Goal: Task Accomplishment & Management: Complete application form

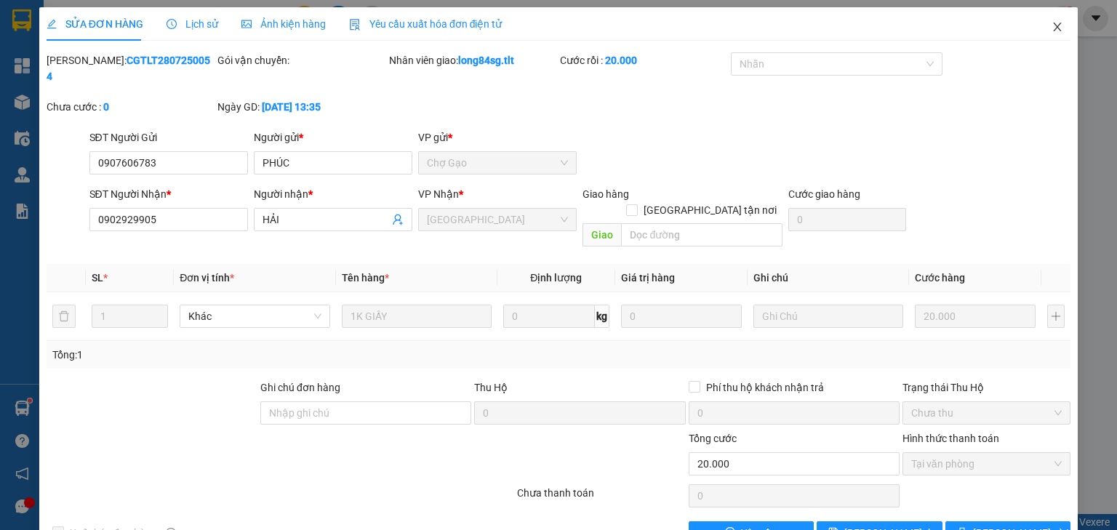
click at [1052, 29] on icon "close" at bounding box center [1058, 27] width 12 height 12
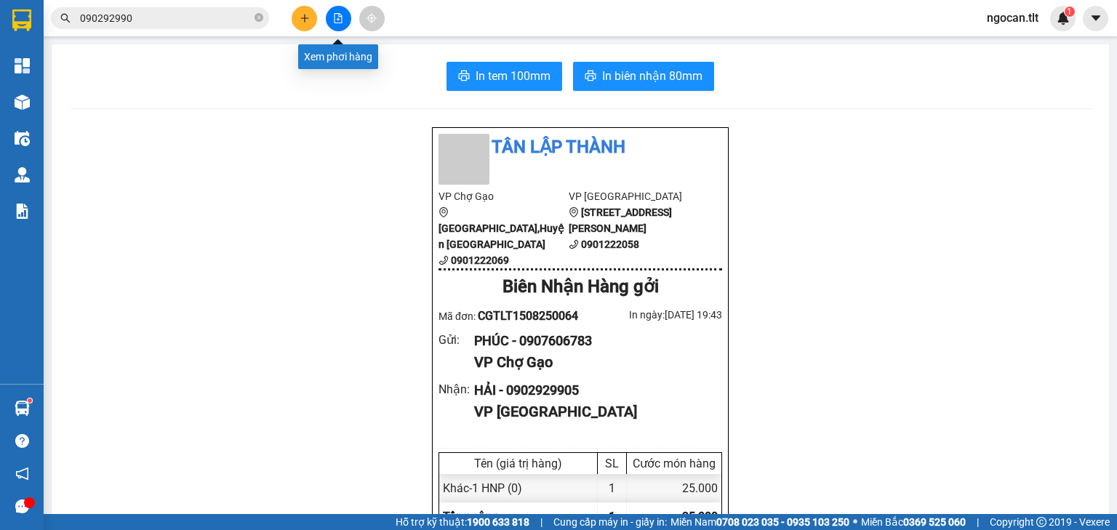
click at [348, 17] on button at bounding box center [338, 18] width 25 height 25
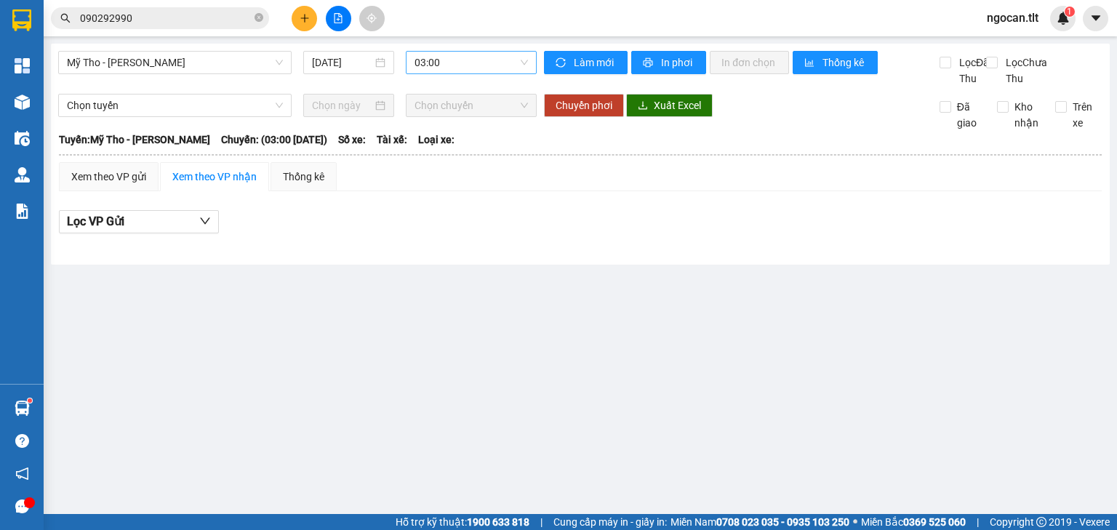
drag, startPoint x: 439, startPoint y: 57, endPoint x: 445, endPoint y: 63, distance: 8.2
click at [444, 63] on span "03:00" at bounding box center [472, 63] width 114 height 22
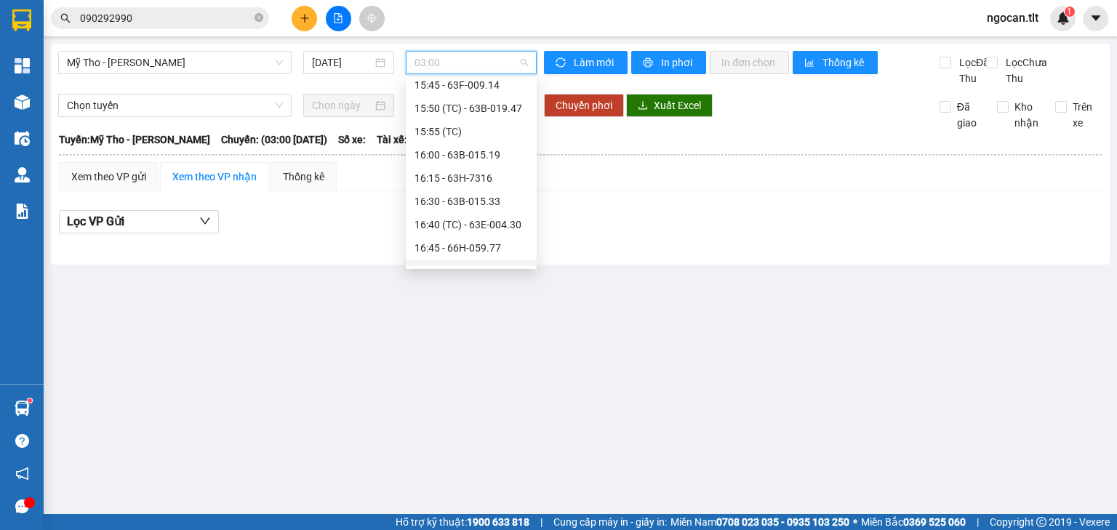
scroll to position [1618, 0]
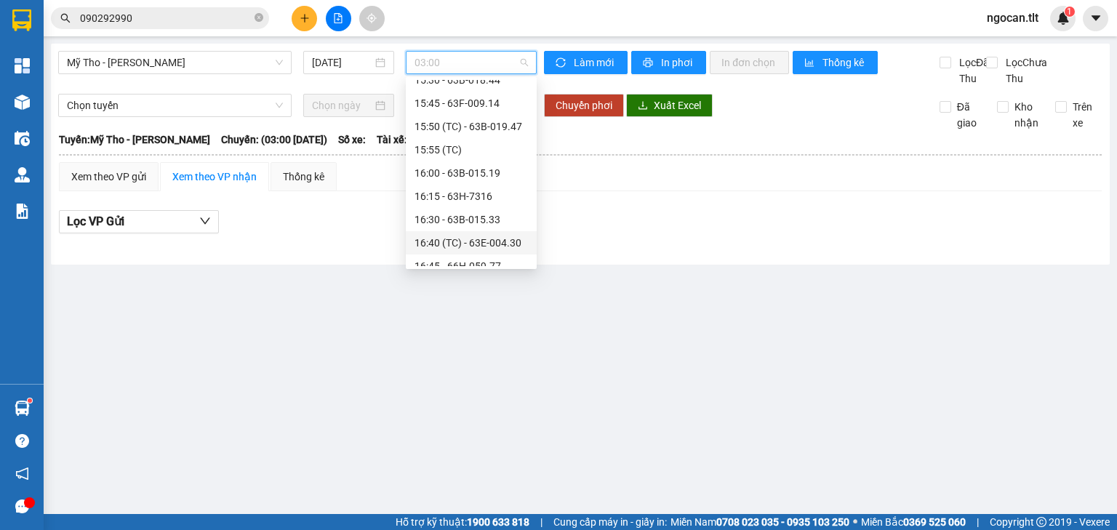
click at [484, 244] on div "16:40 (TC) - 63E-004.30" at bounding box center [471, 243] width 113 height 16
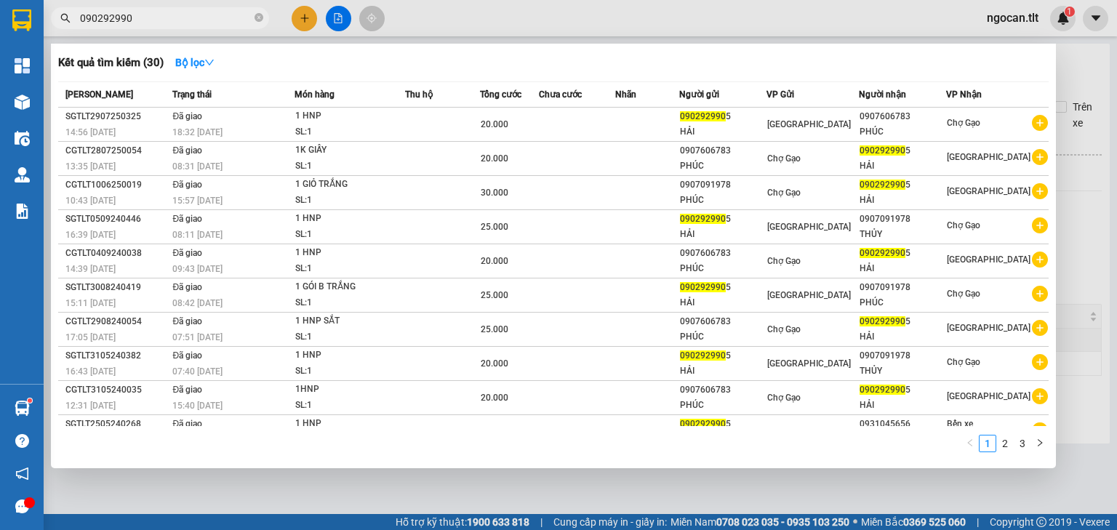
click at [197, 17] on input "090292990" at bounding box center [166, 18] width 172 height 16
click at [196, 17] on input "090292990" at bounding box center [166, 18] width 172 height 16
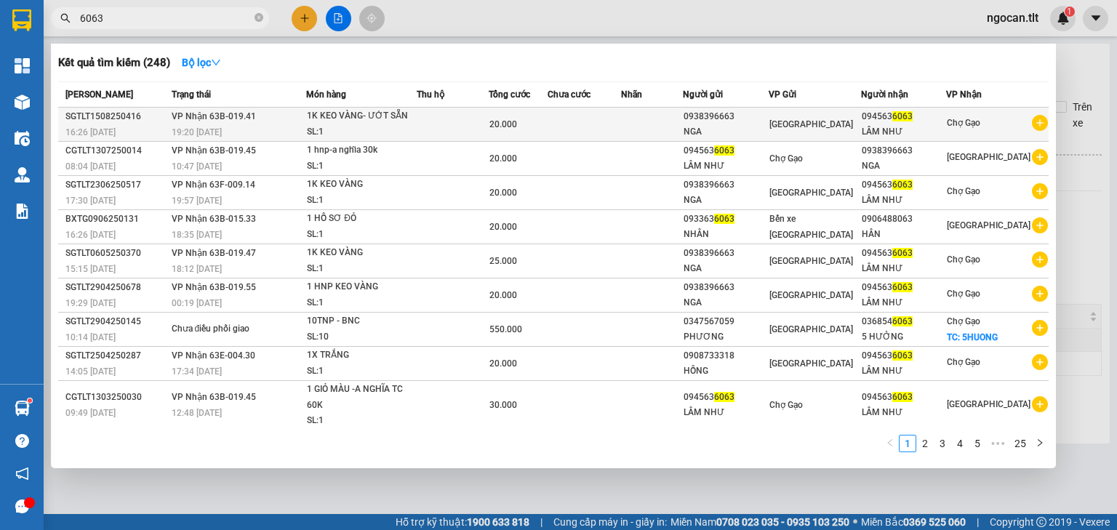
type input "6063"
click at [768, 124] on div "NGA" at bounding box center [726, 131] width 84 height 15
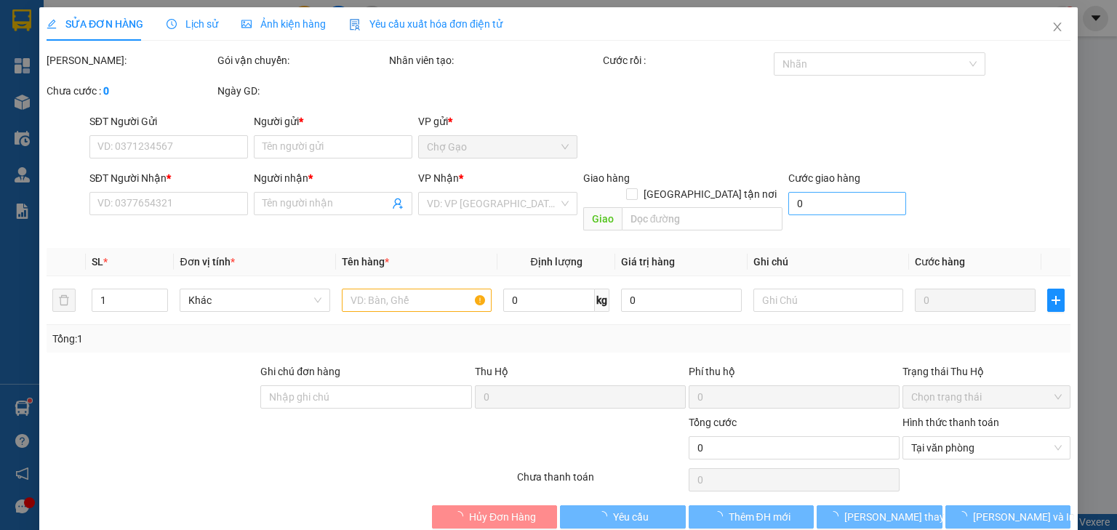
type input "0938396663"
type input "NGA"
type input "0945636063"
type input "LÂM NHƯ"
type input "20.000"
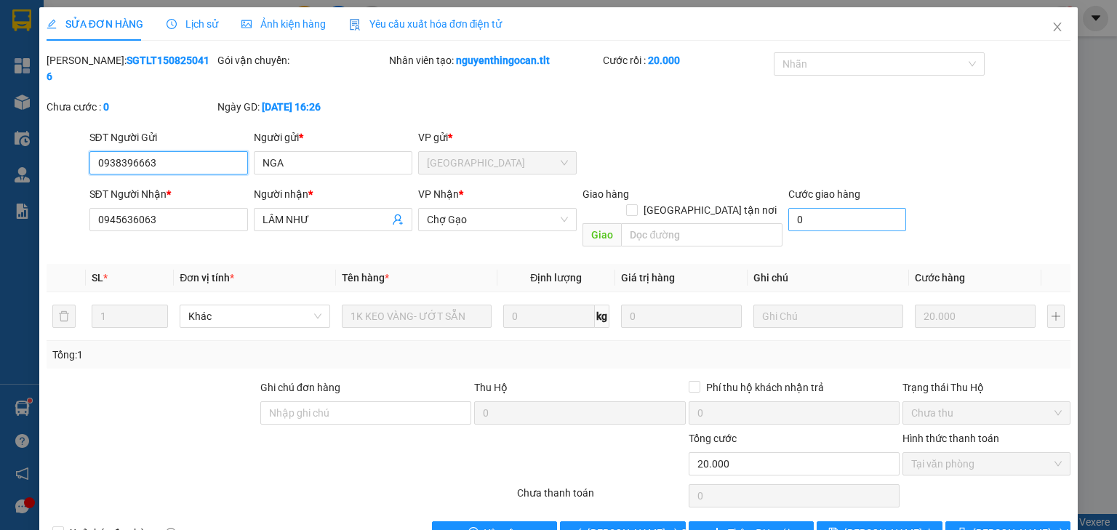
scroll to position [3, 0]
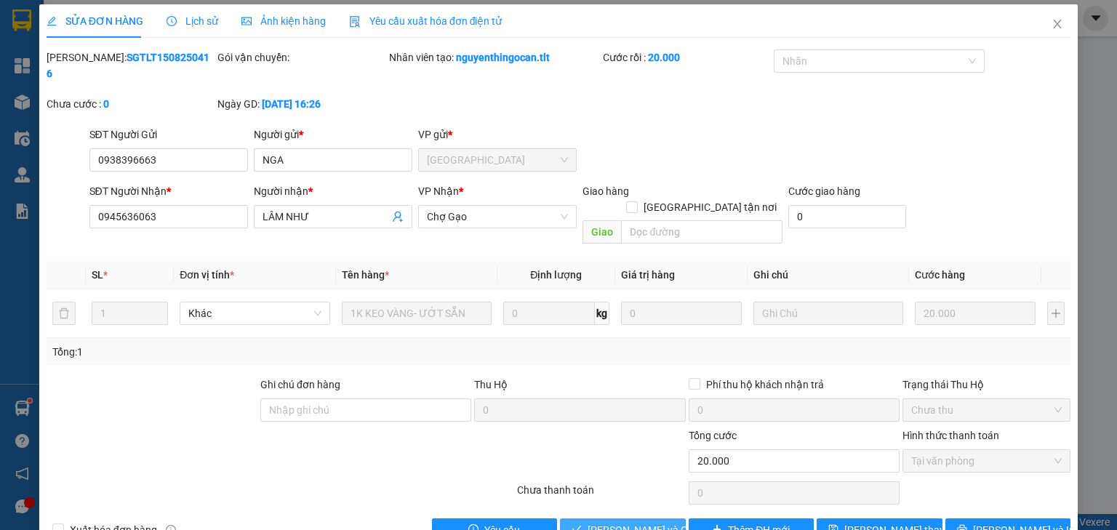
click at [608, 522] on span "[PERSON_NAME] và [PERSON_NAME] hàng" at bounding box center [658, 530] width 140 height 16
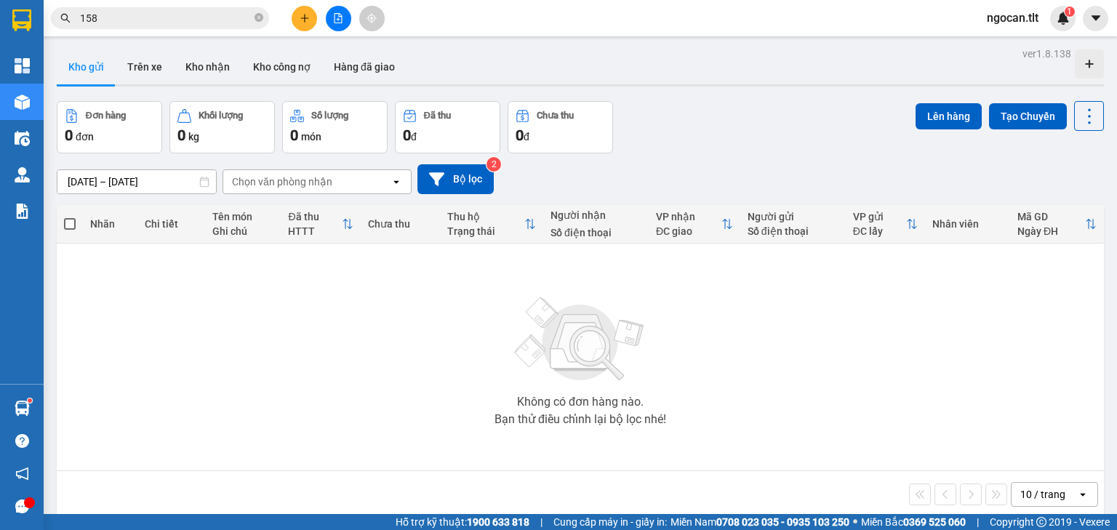
click at [195, 7] on span "158" at bounding box center [160, 18] width 218 height 22
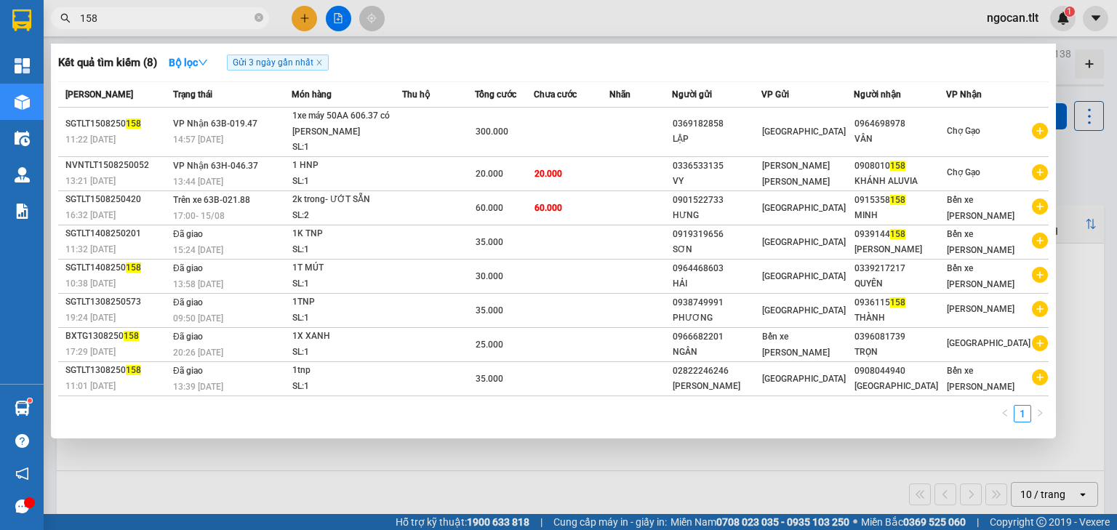
click at [181, 15] on input "158" at bounding box center [166, 18] width 172 height 16
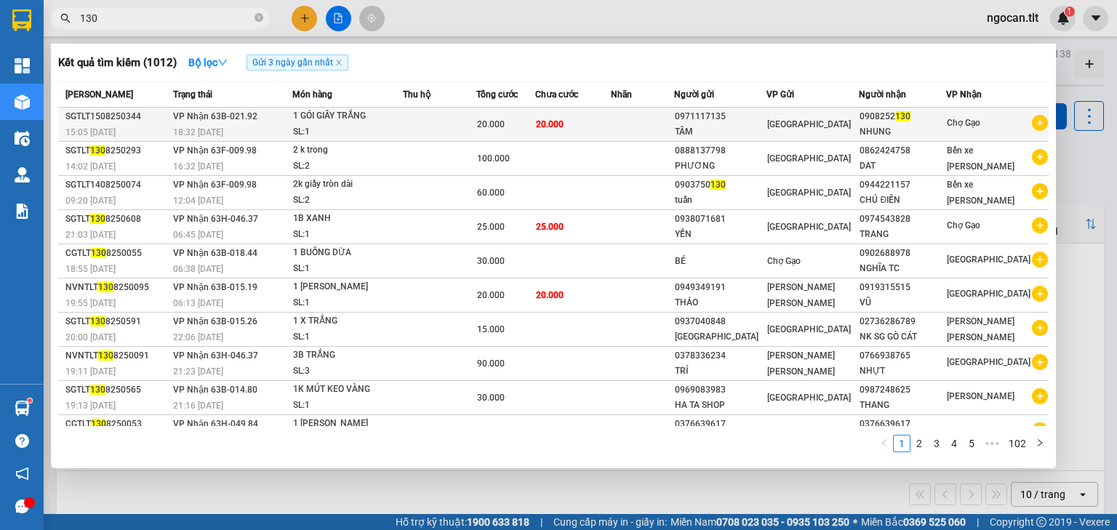
type input "130"
click at [674, 113] on td at bounding box center [642, 125] width 63 height 34
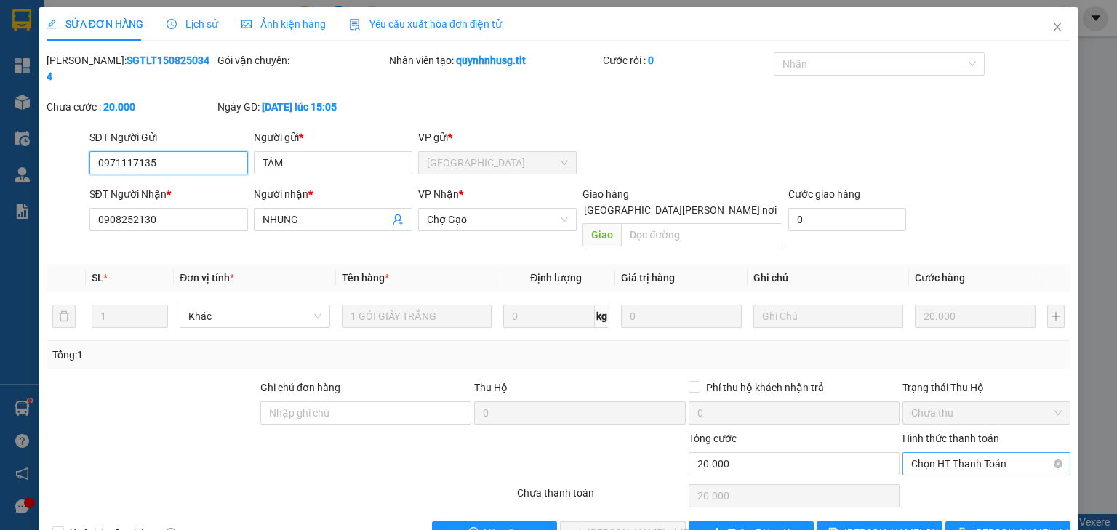
click at [929, 453] on span "Chọn HT Thanh Toán" at bounding box center [986, 464] width 151 height 22
click at [924, 465] on div "Tại văn phòng" at bounding box center [979, 460] width 150 height 16
type input "0"
click at [640, 525] on span "[PERSON_NAME] và [PERSON_NAME] hàng" at bounding box center [686, 533] width 196 height 16
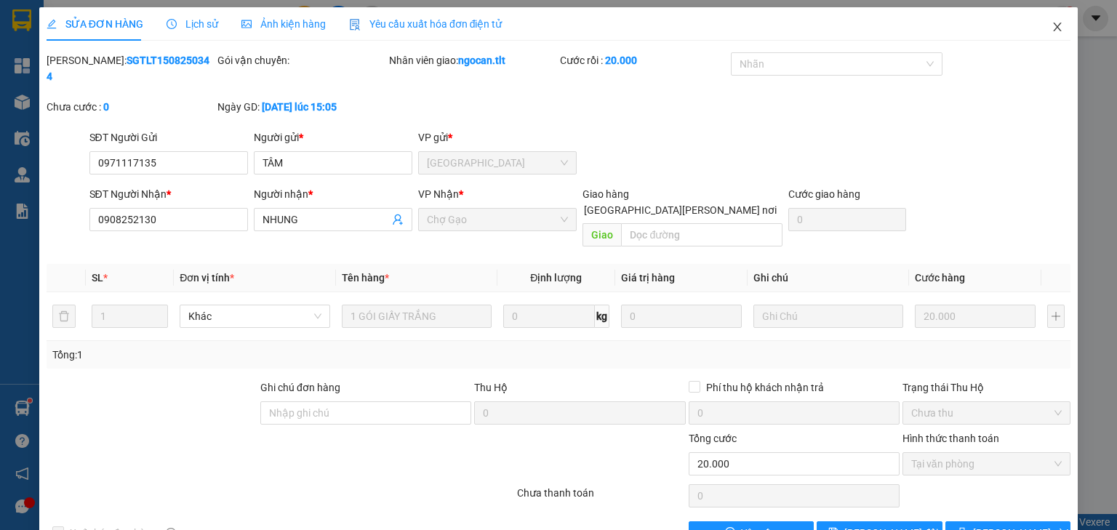
click at [1054, 26] on icon "close" at bounding box center [1058, 27] width 12 height 12
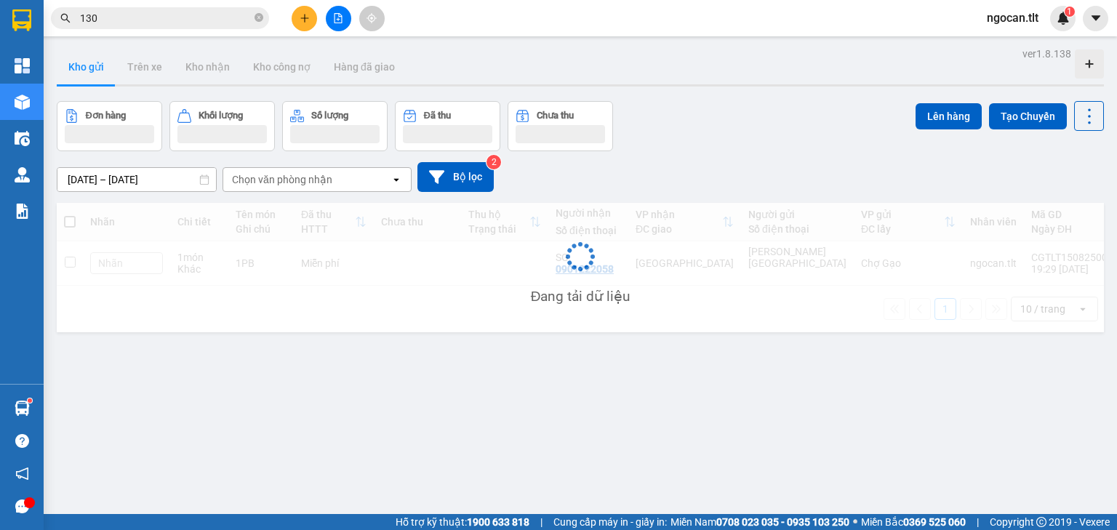
click at [180, 15] on input "130" at bounding box center [166, 18] width 172 height 16
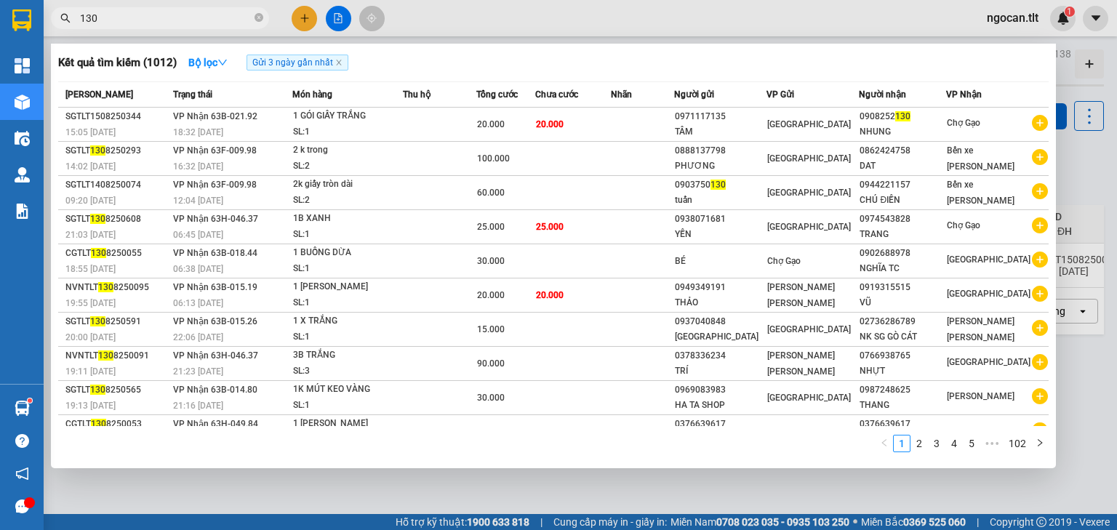
click at [179, 15] on input "130" at bounding box center [166, 18] width 172 height 16
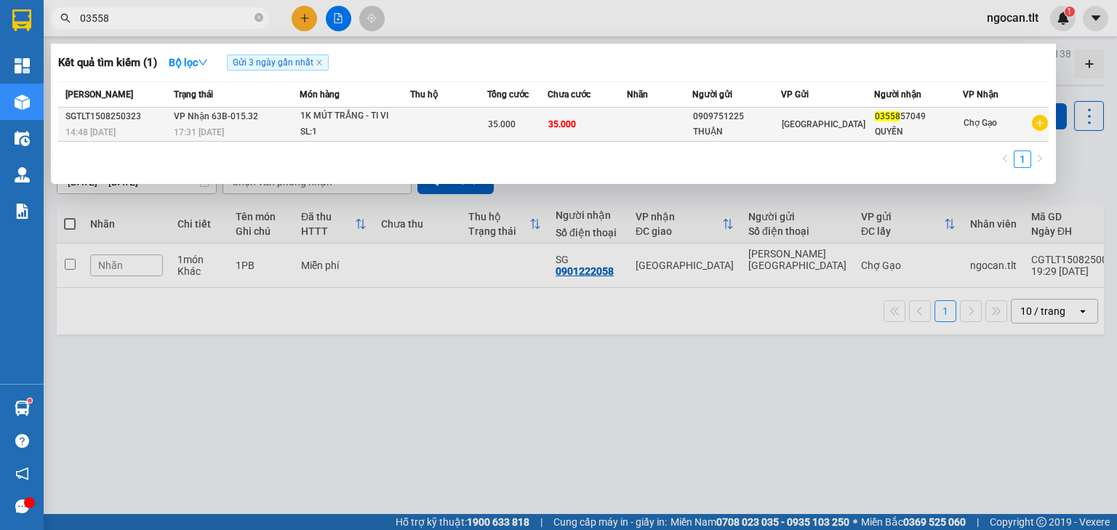
type input "03558"
click at [586, 119] on td "35.000" at bounding box center [587, 125] width 79 height 34
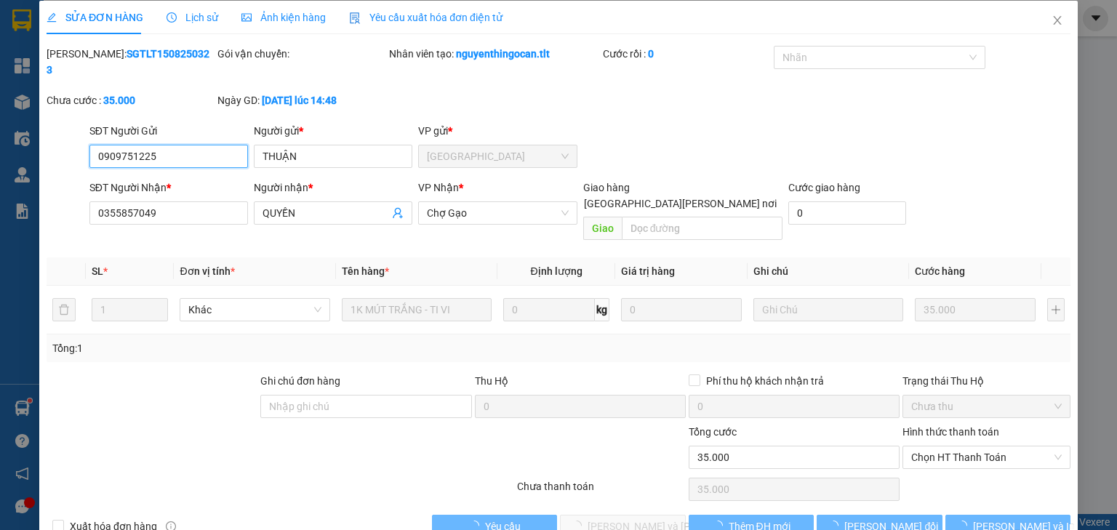
scroll to position [10, 0]
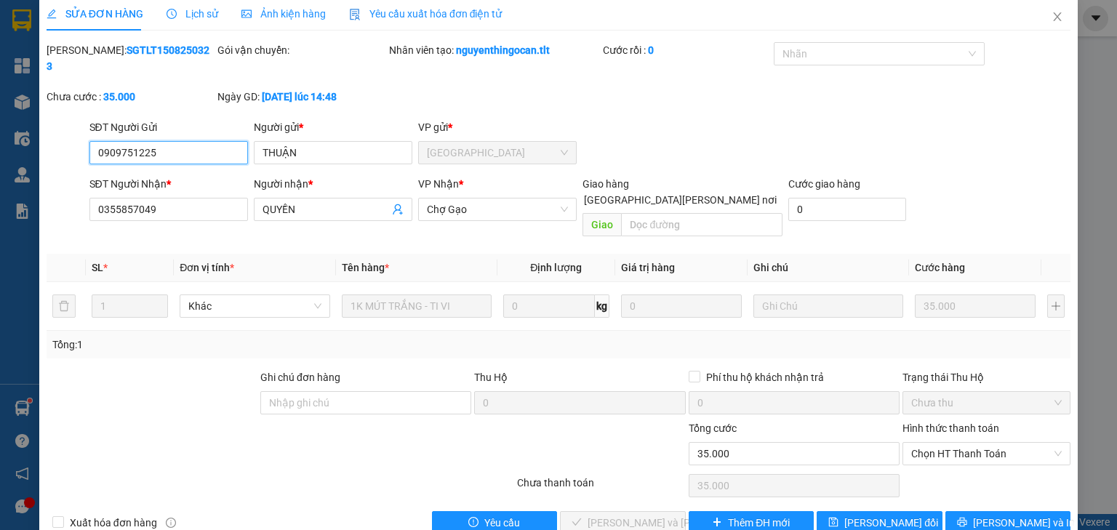
click at [938, 443] on span "Chọn HT Thanh Toán" at bounding box center [986, 454] width 151 height 22
drag, startPoint x: 940, startPoint y: 450, endPoint x: 842, endPoint y: 482, distance: 103.5
click at [940, 450] on div "Tại văn phòng" at bounding box center [979, 450] width 150 height 16
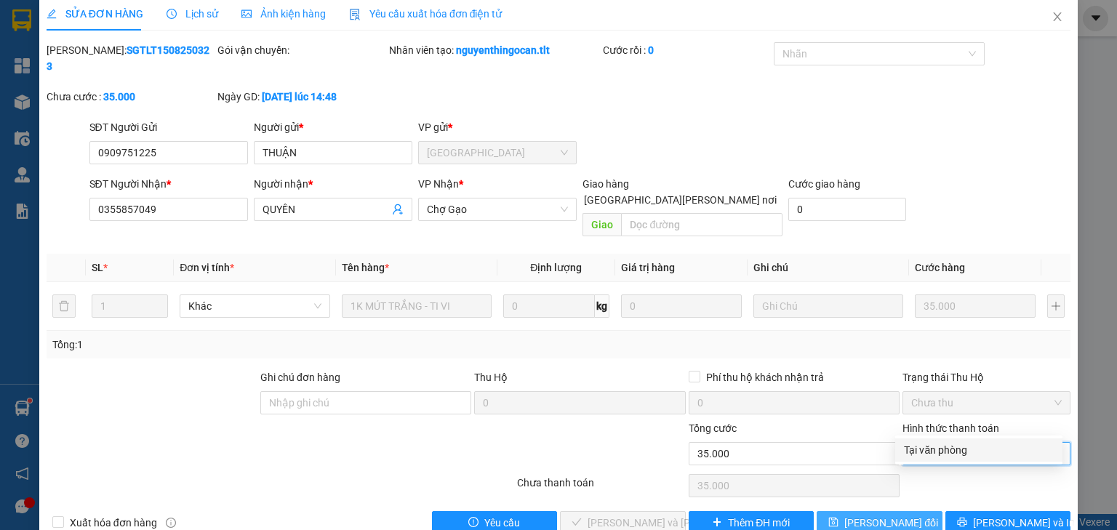
type input "0"
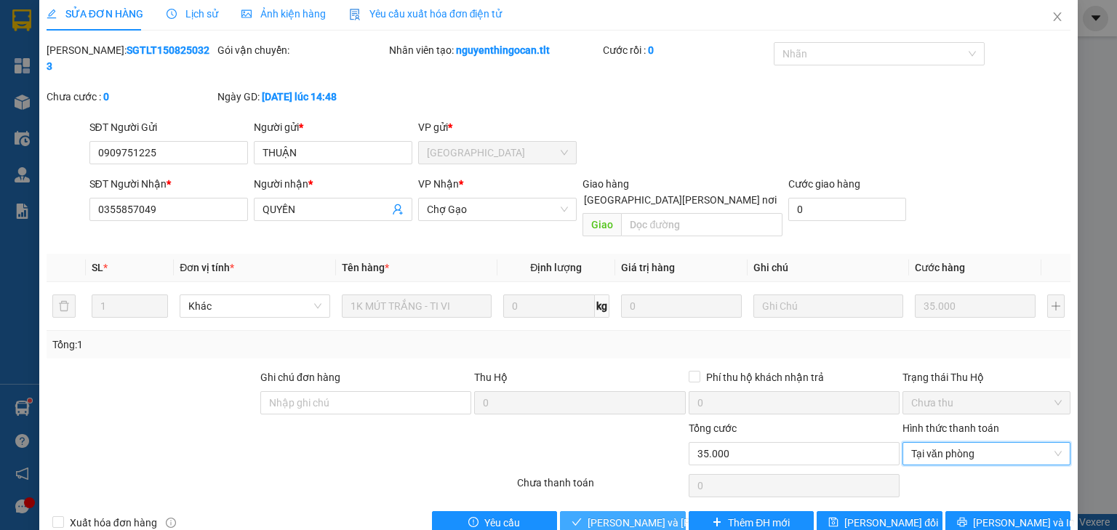
click at [652, 515] on span "[PERSON_NAME] và [PERSON_NAME] hàng" at bounding box center [686, 523] width 196 height 16
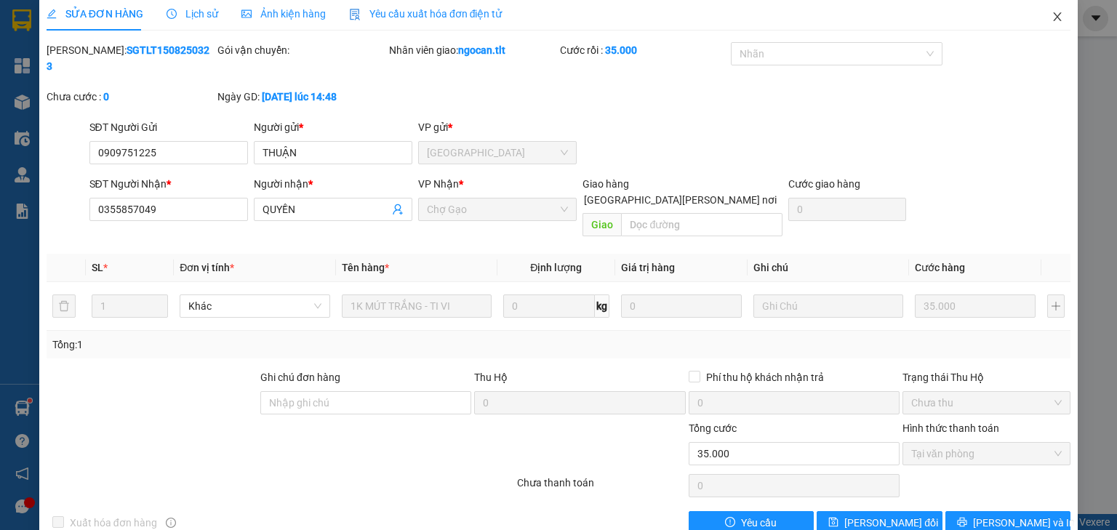
click at [1052, 15] on icon "close" at bounding box center [1058, 17] width 12 height 12
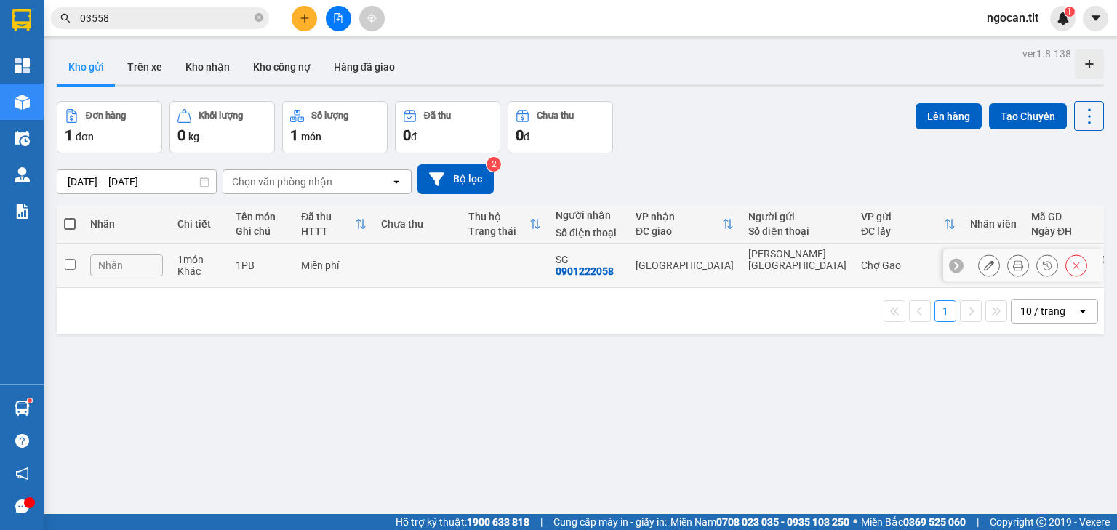
click at [460, 263] on td at bounding box center [417, 266] width 87 height 44
checkbox input "true"
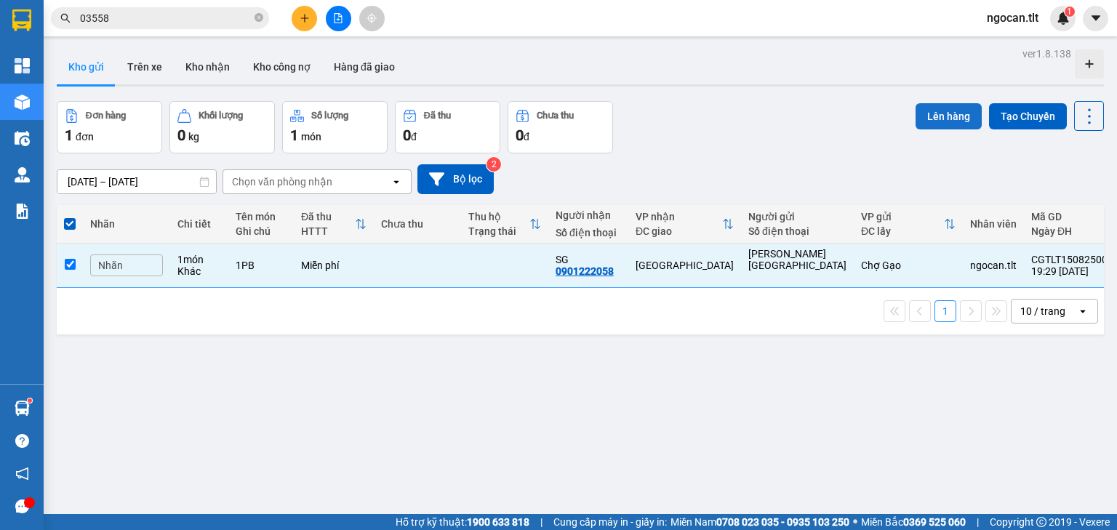
click at [927, 105] on button "Lên hàng" at bounding box center [949, 116] width 66 height 26
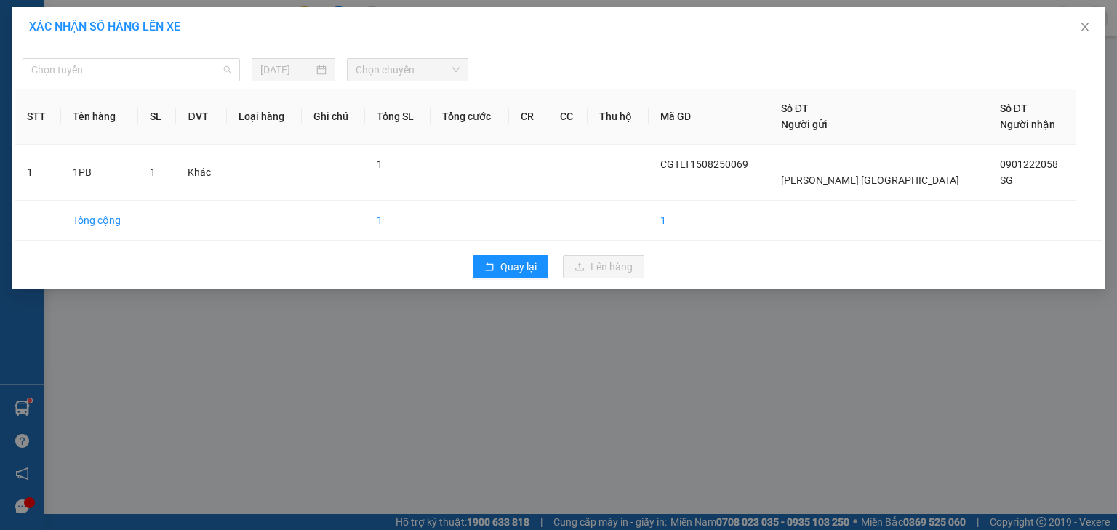
drag, startPoint x: 111, startPoint y: 71, endPoint x: 130, endPoint y: 105, distance: 39.4
click at [113, 76] on span "Chọn tuyến" at bounding box center [131, 70] width 200 height 22
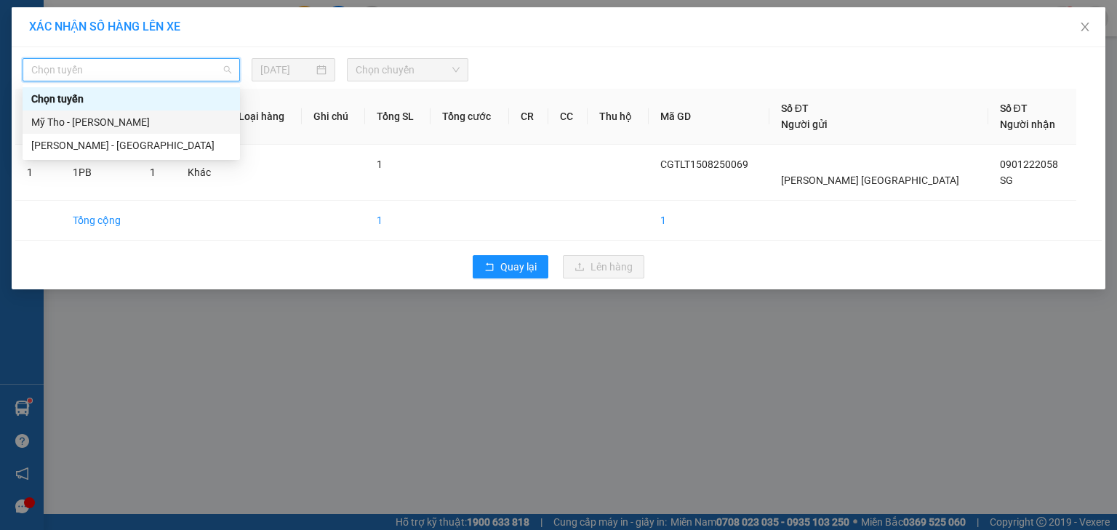
click at [93, 125] on div "Mỹ Tho - [PERSON_NAME]" at bounding box center [131, 122] width 200 height 16
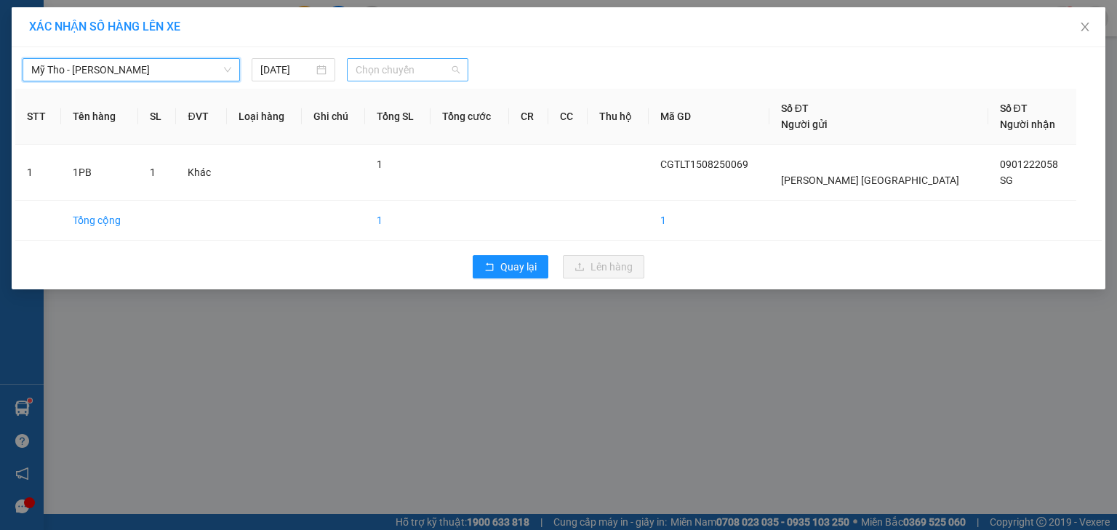
click at [412, 76] on span "Chọn chuyến" at bounding box center [408, 70] width 105 height 22
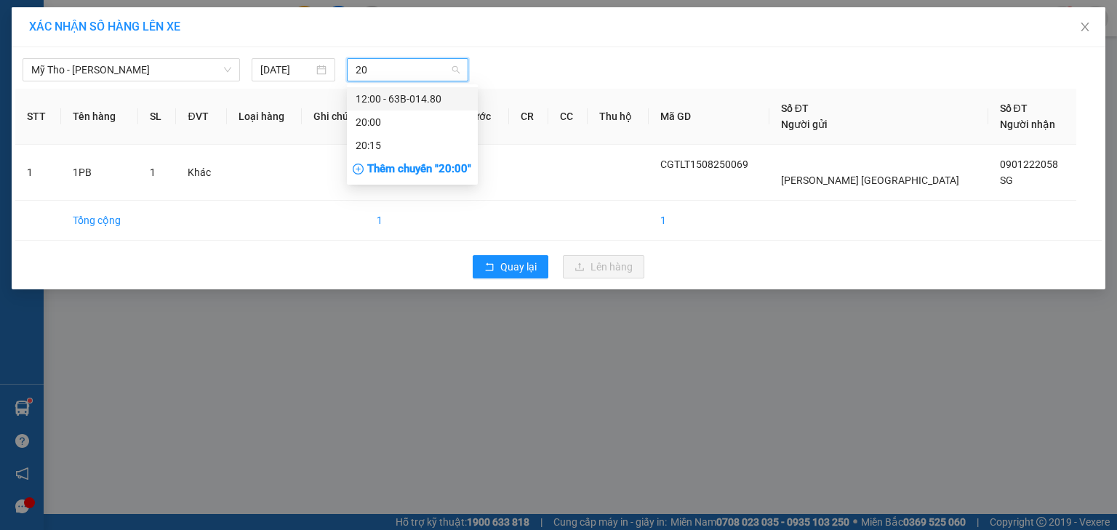
type input "200"
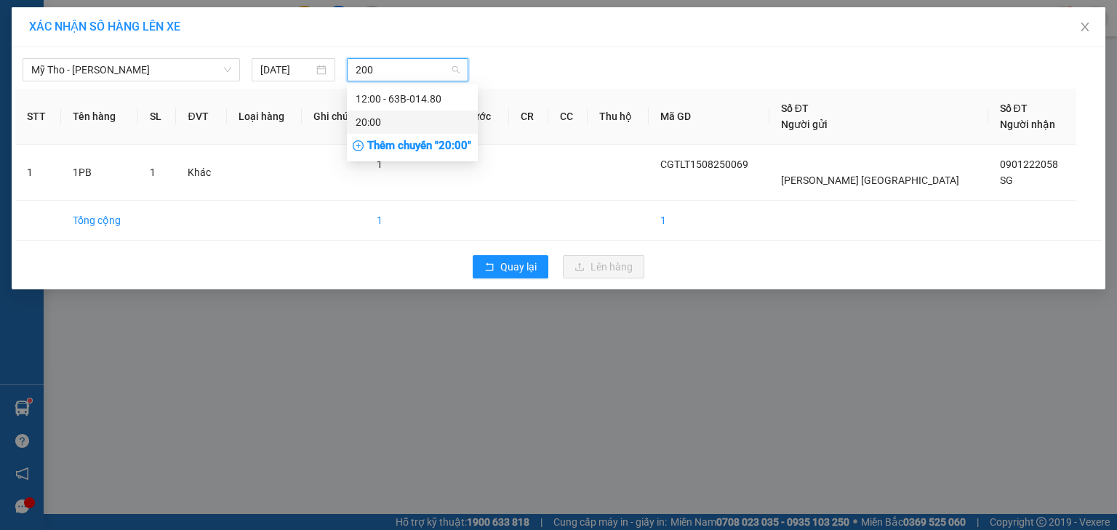
click at [436, 115] on div "20:00" at bounding box center [412, 122] width 113 height 16
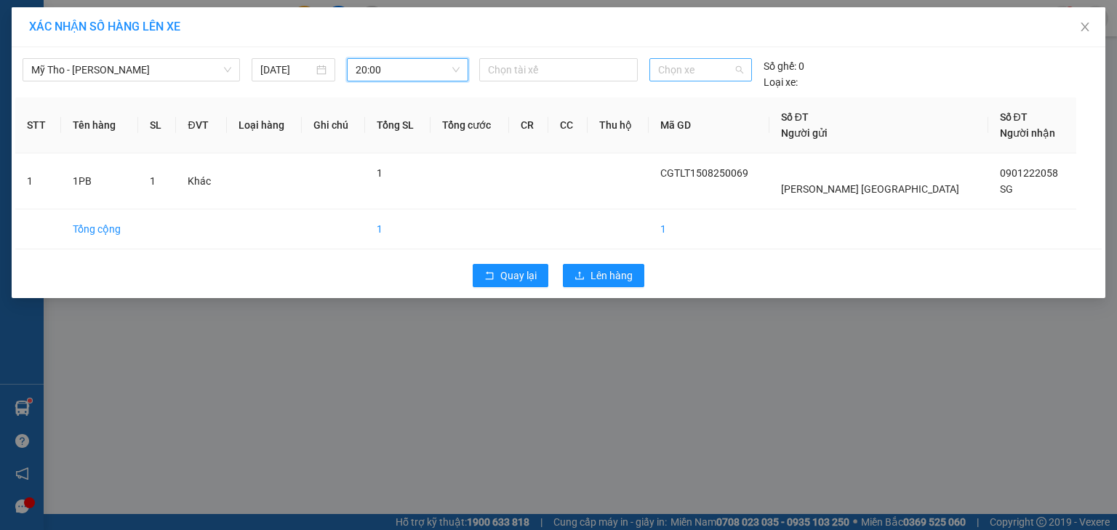
click at [690, 70] on span "Chọn xe" at bounding box center [700, 70] width 84 height 22
type input "637"
drag, startPoint x: 703, startPoint y: 102, endPoint x: 695, endPoint y: 108, distance: 9.9
click at [704, 102] on div "63H-046.37" at bounding box center [700, 99] width 84 height 16
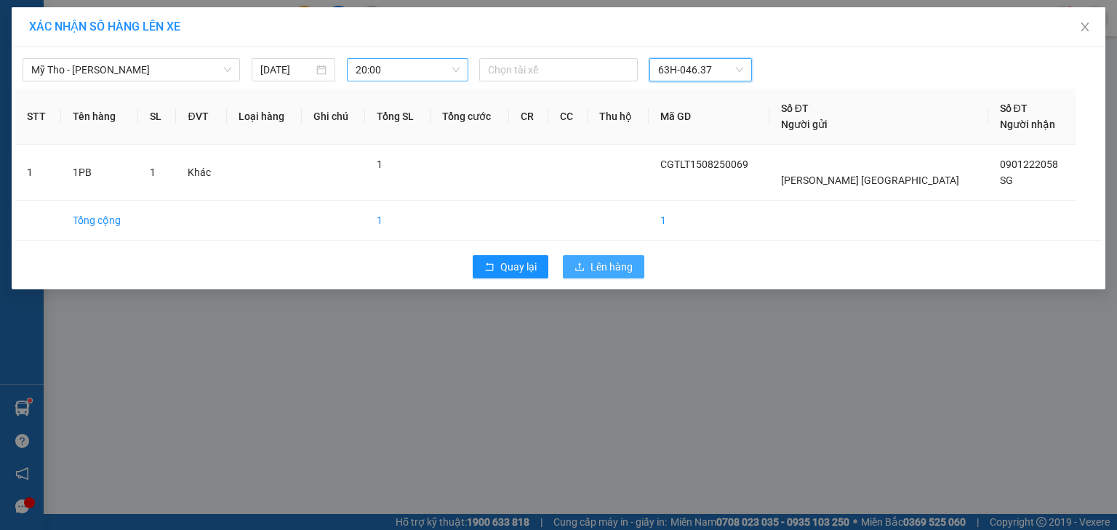
click at [610, 259] on span "Lên hàng" at bounding box center [612, 267] width 42 height 16
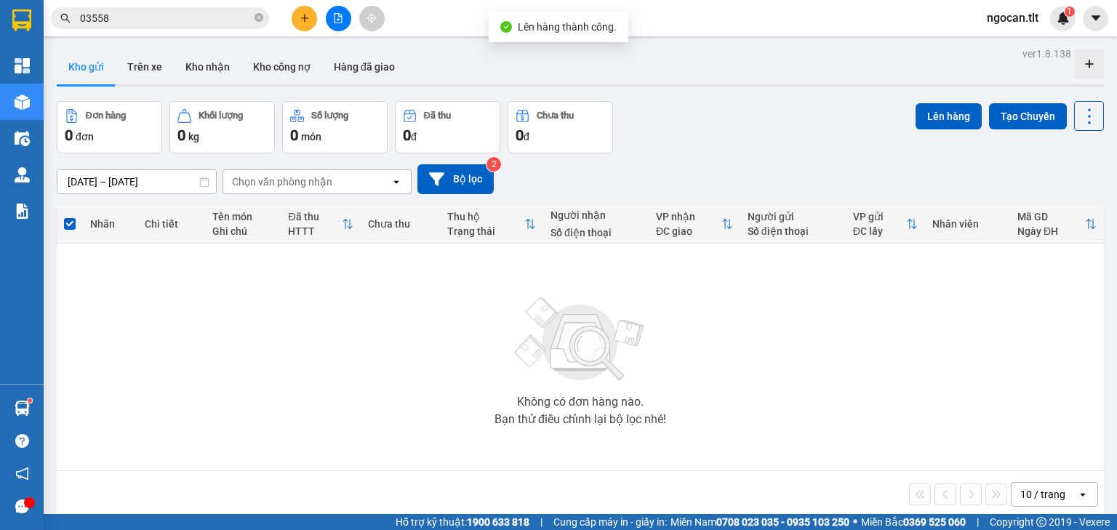
click at [331, 8] on button at bounding box center [338, 18] width 25 height 25
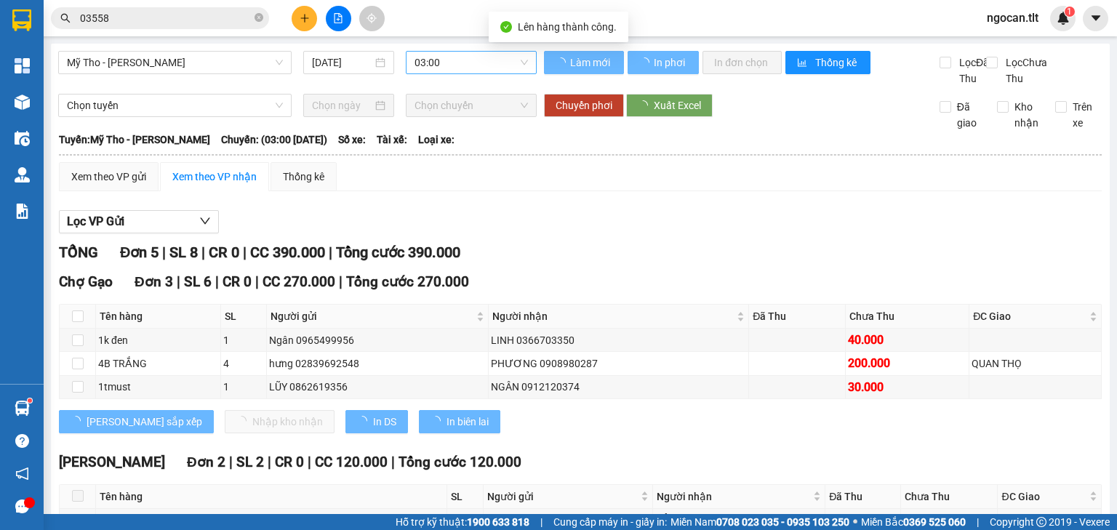
click at [455, 64] on span "03:00" at bounding box center [472, 63] width 114 height 22
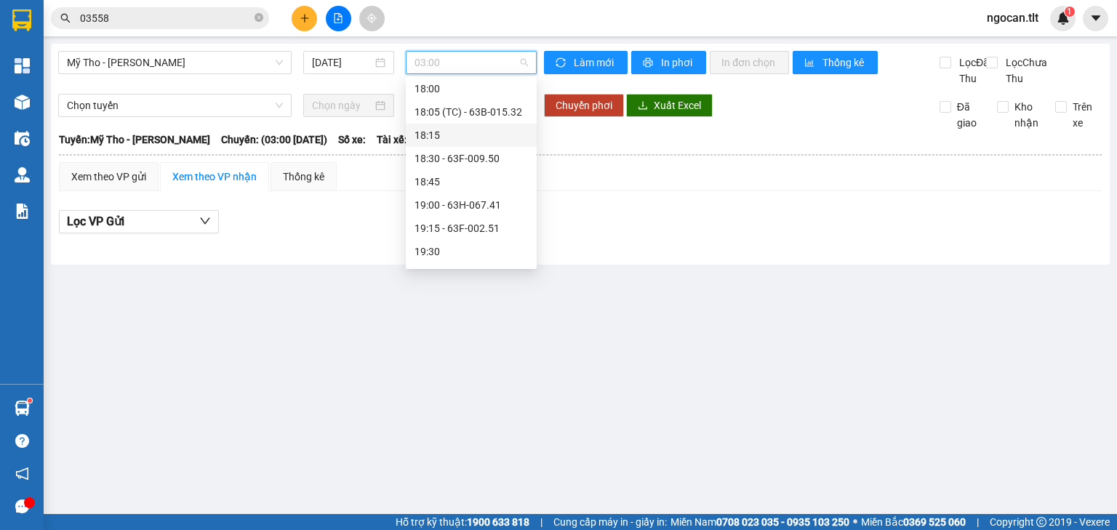
scroll to position [2025, 0]
click at [426, 228] on div "20:00" at bounding box center [471, 231] width 113 height 16
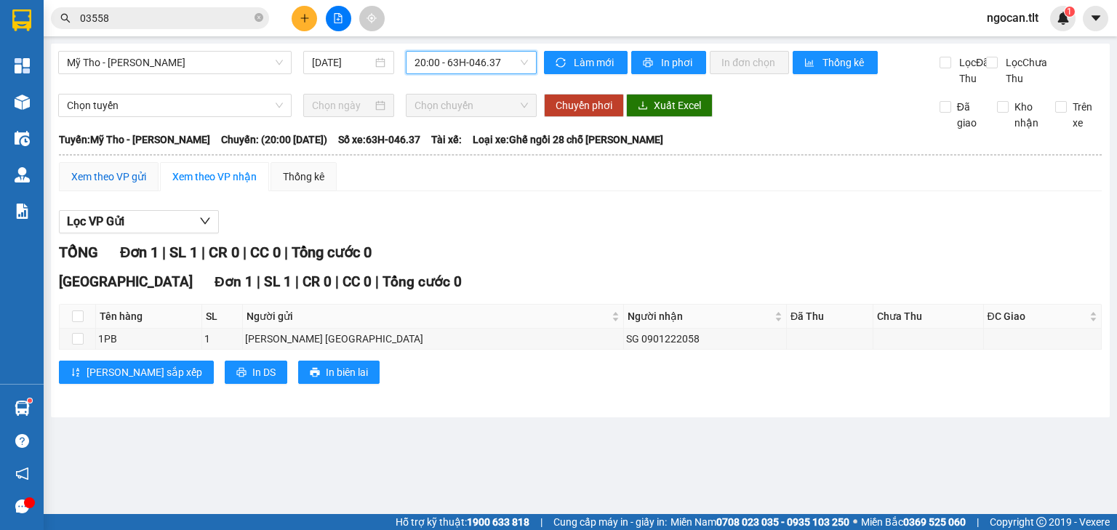
click at [117, 185] on div "Xem theo VP gửi" at bounding box center [108, 177] width 75 height 16
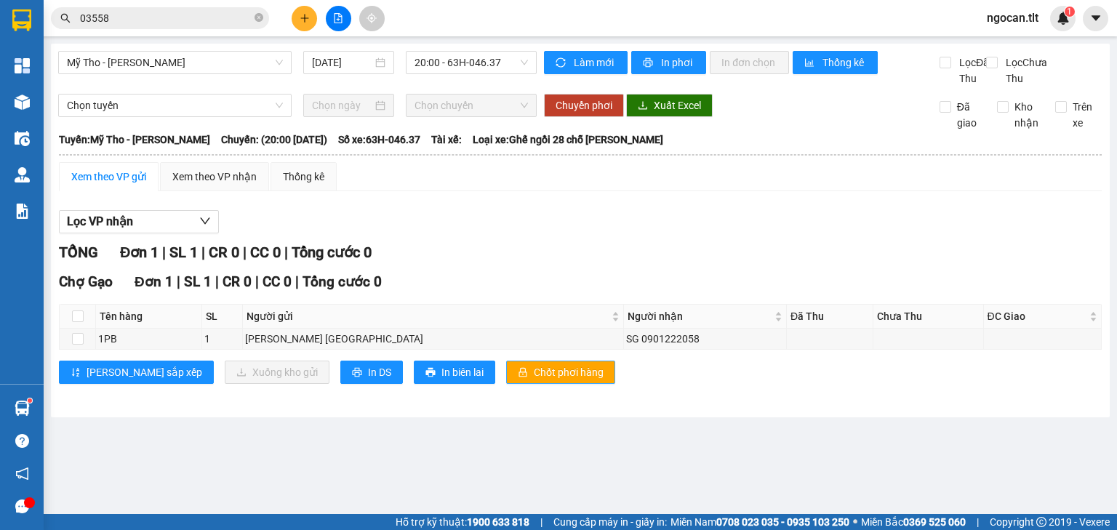
click at [534, 380] on span "Chốt phơi hàng" at bounding box center [569, 372] width 70 height 16
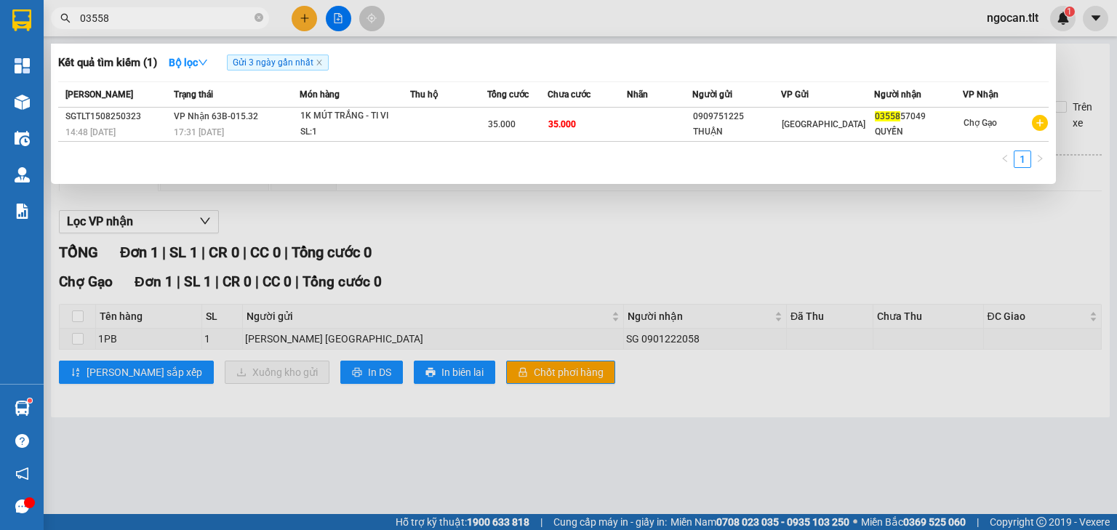
click at [159, 25] on input "03558" at bounding box center [166, 18] width 172 height 16
type input "0"
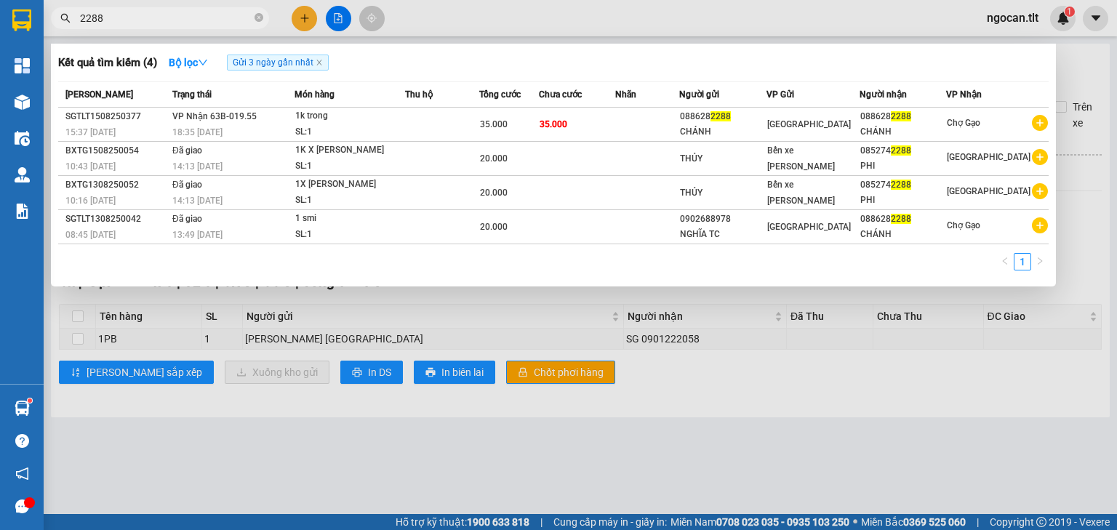
click at [123, 12] on input "2288" at bounding box center [166, 18] width 172 height 16
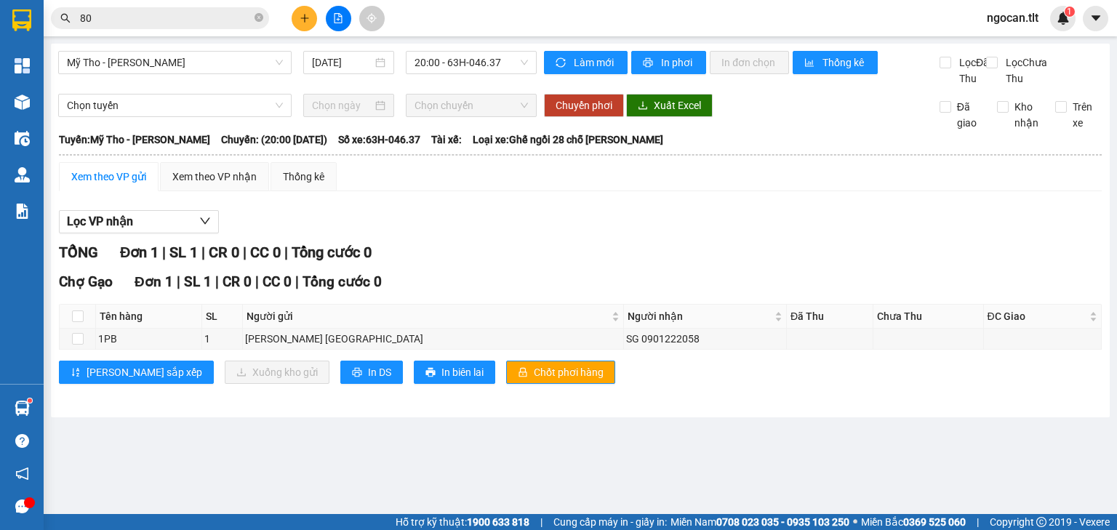
type input "807"
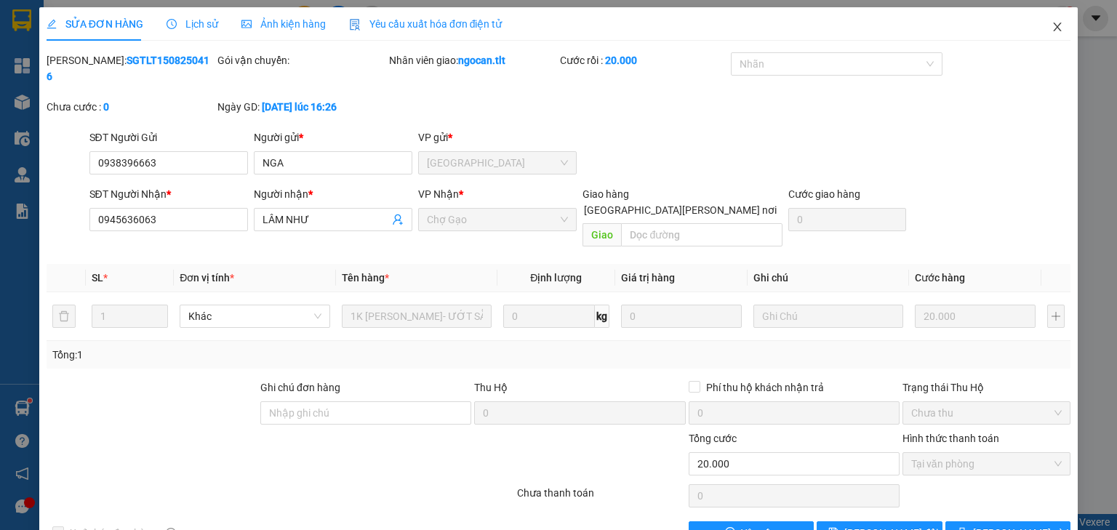
scroll to position [3, 0]
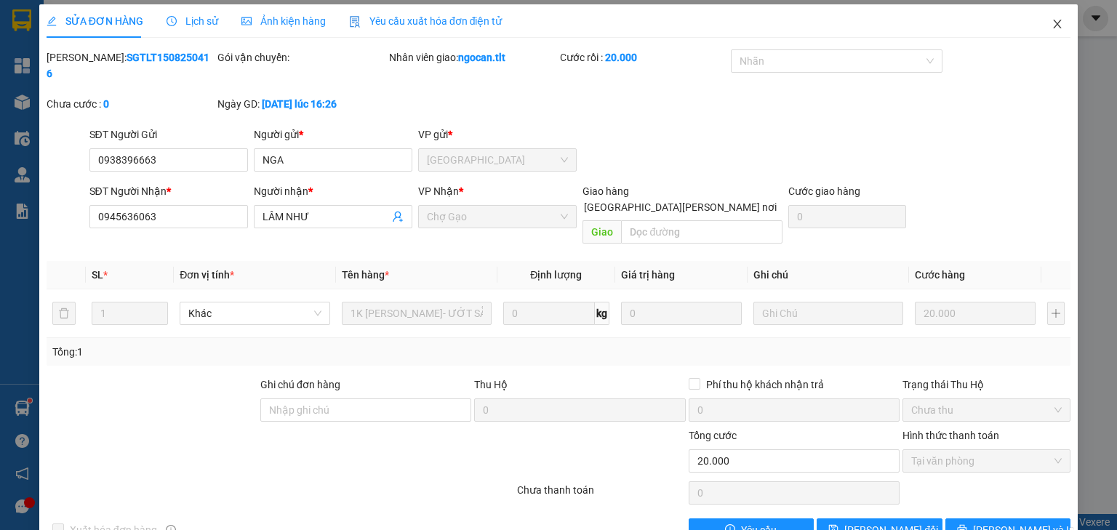
click at [1055, 23] on icon "close" at bounding box center [1058, 24] width 12 height 12
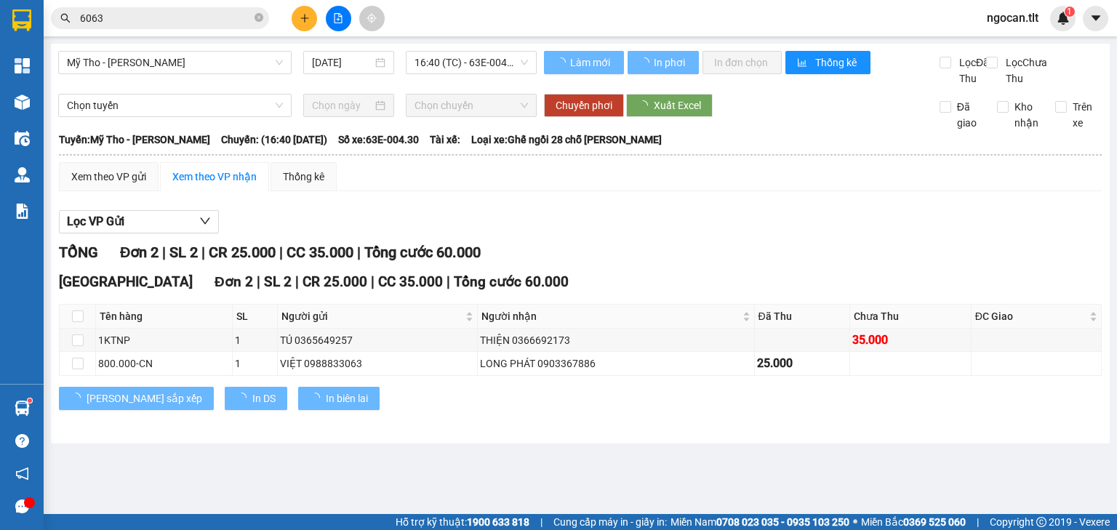
click at [133, 10] on input "6063" at bounding box center [166, 18] width 172 height 16
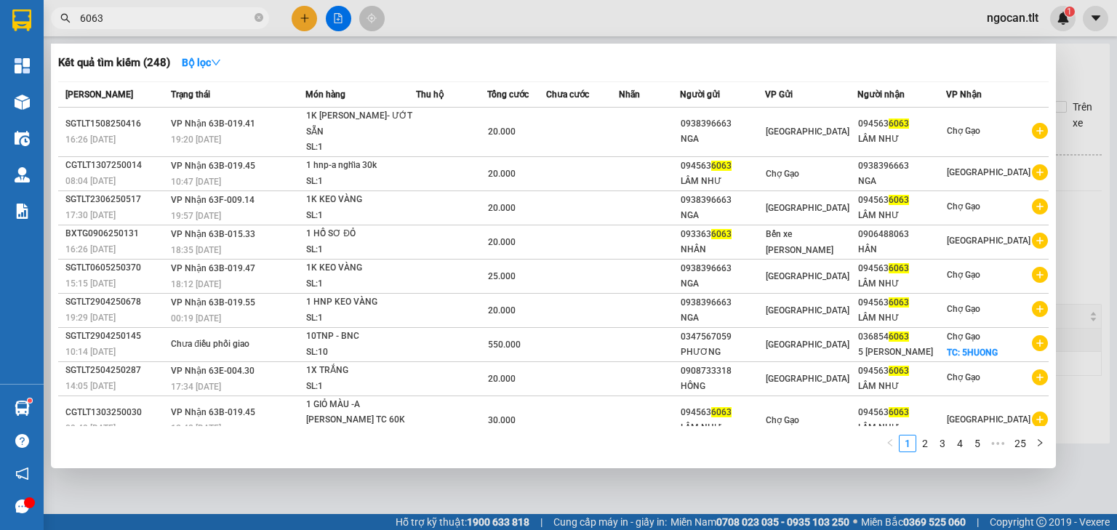
click at [133, 10] on input "6063" at bounding box center [166, 18] width 172 height 16
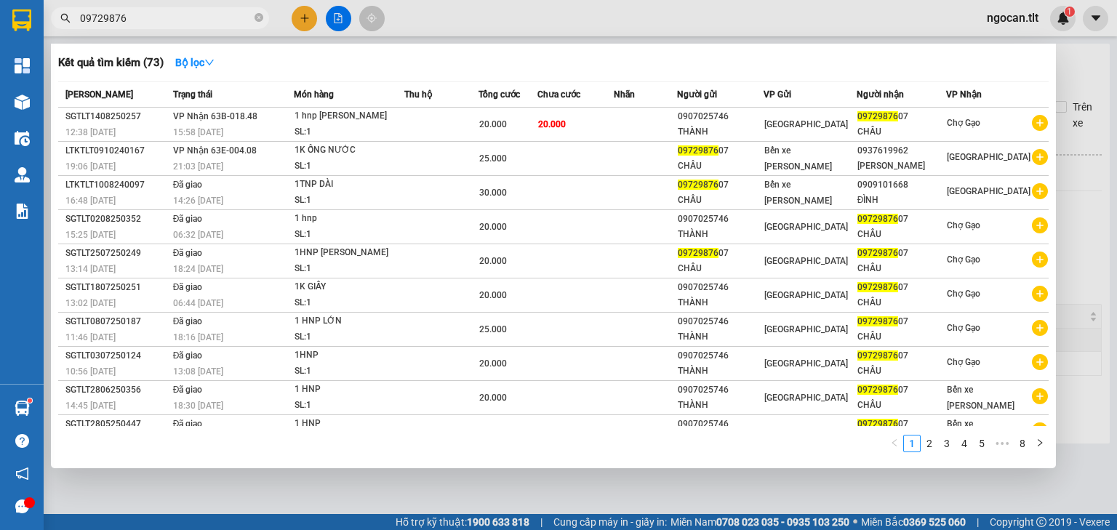
click at [158, 18] on input "09729876" at bounding box center [166, 18] width 172 height 16
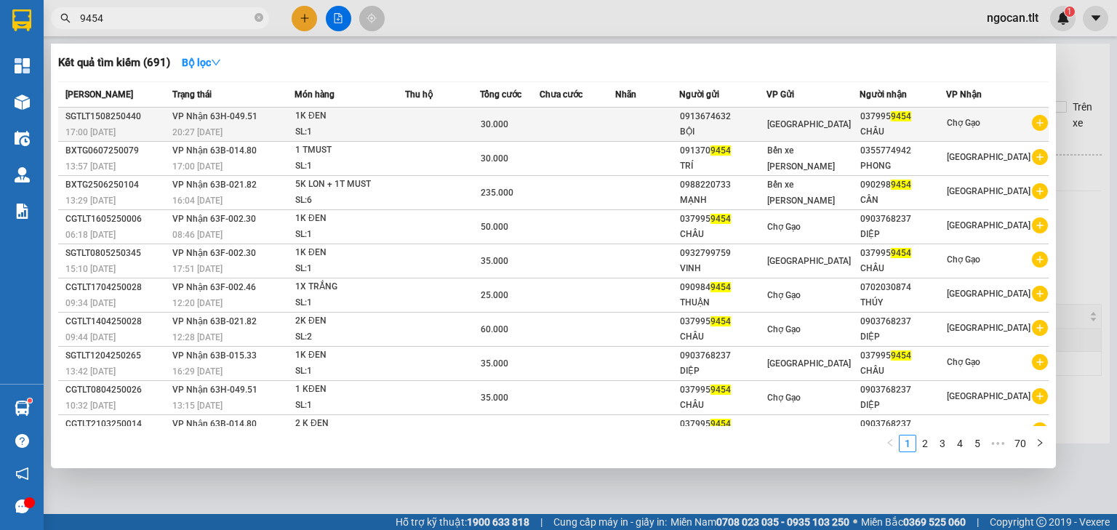
type input "9454"
click at [413, 134] on td at bounding box center [442, 125] width 75 height 34
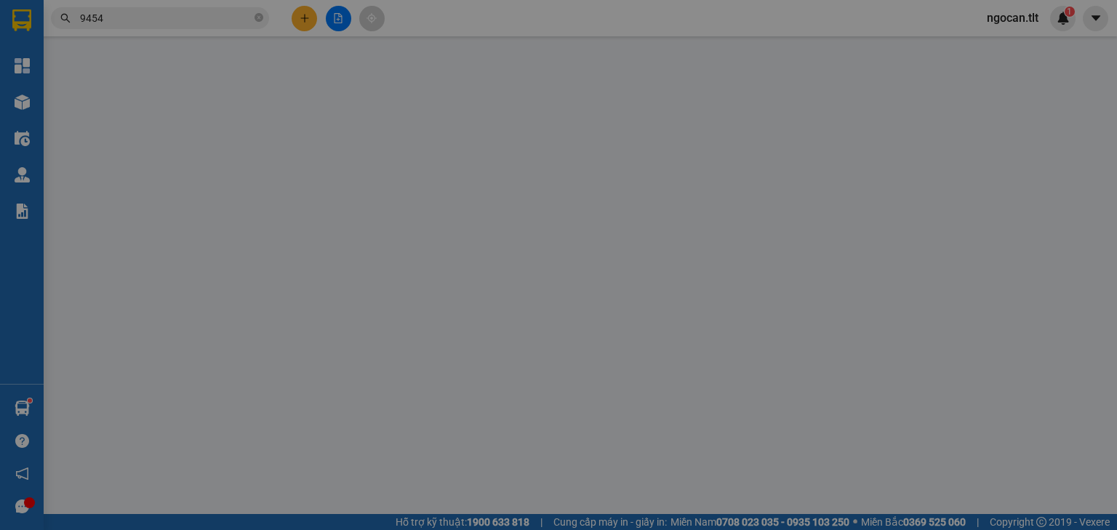
type input "0913674632"
type input "BỘI"
type input "0379959454"
type input "CHÂU"
type input "30.000"
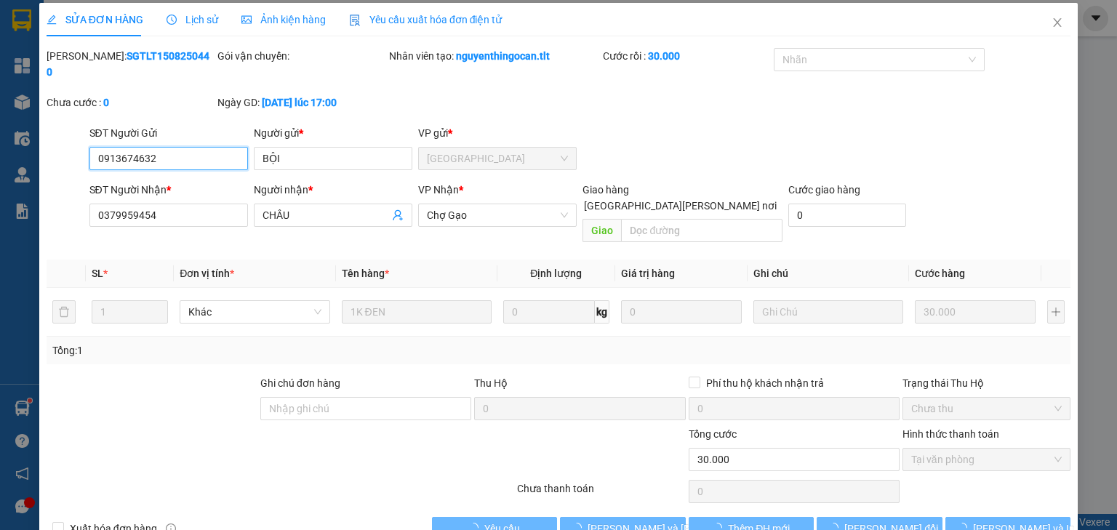
scroll to position [10, 0]
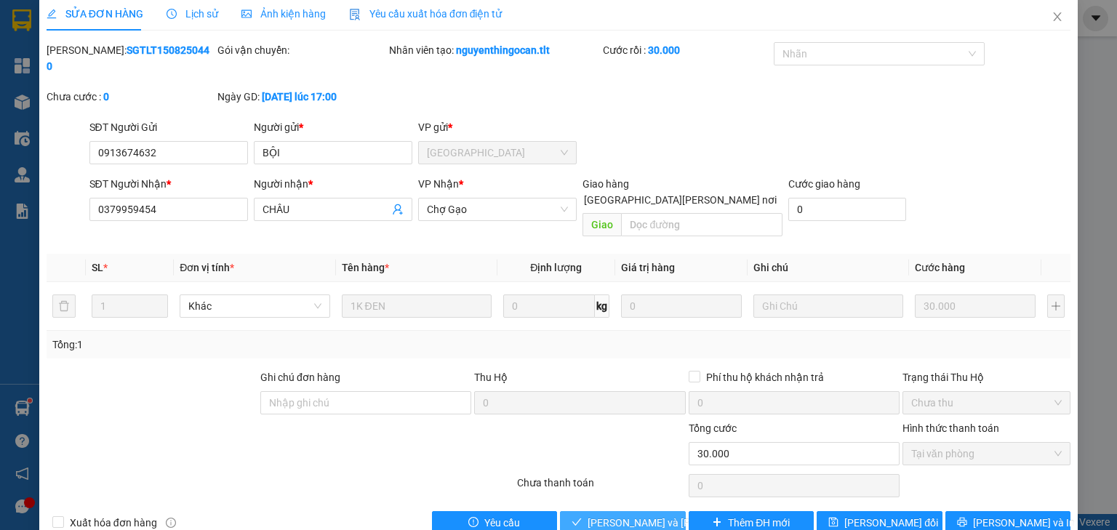
click at [615, 515] on span "[PERSON_NAME] và [PERSON_NAME] hàng" at bounding box center [686, 523] width 196 height 16
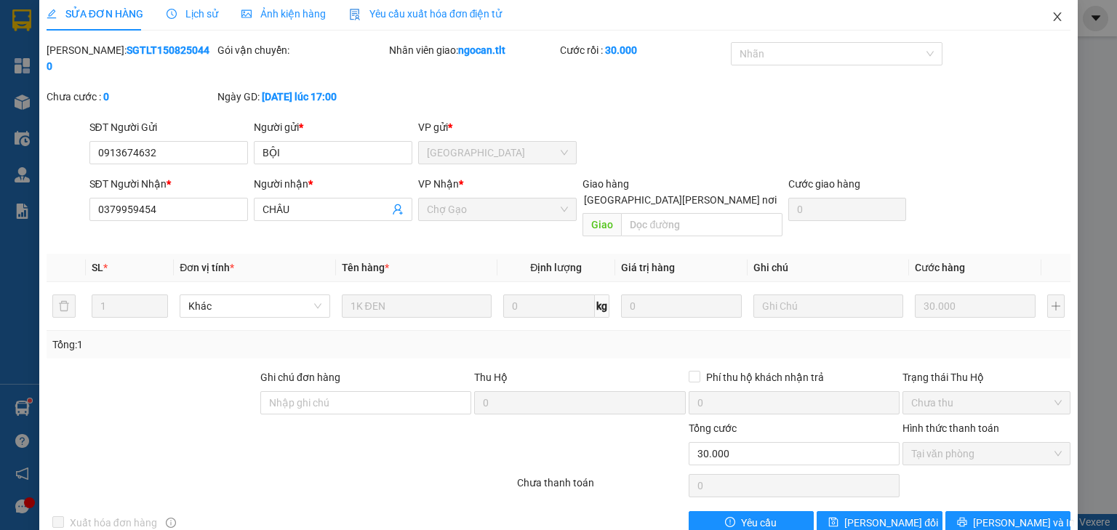
click at [1054, 16] on icon "close" at bounding box center [1058, 17] width 12 height 12
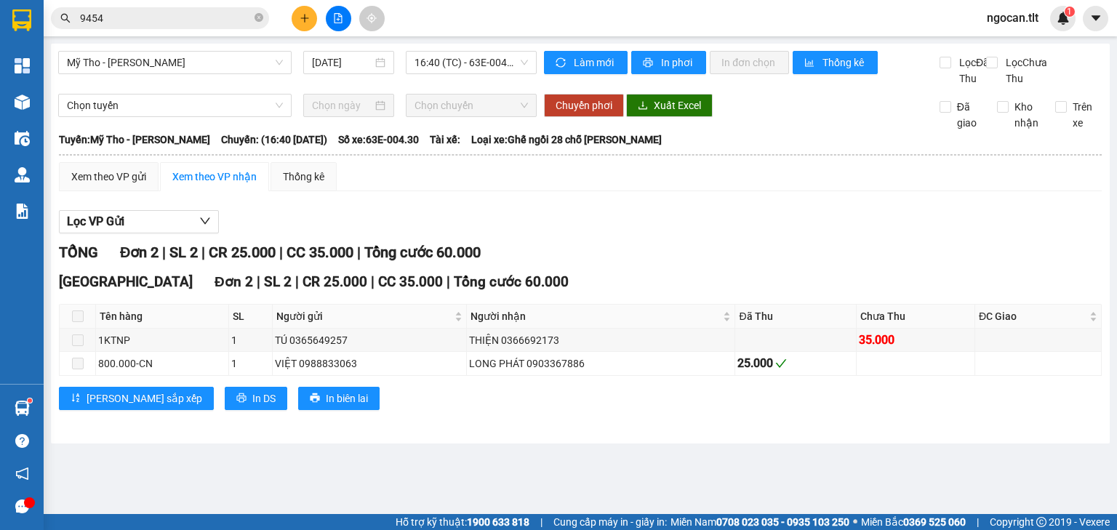
click at [182, 14] on input "9454" at bounding box center [166, 18] width 172 height 16
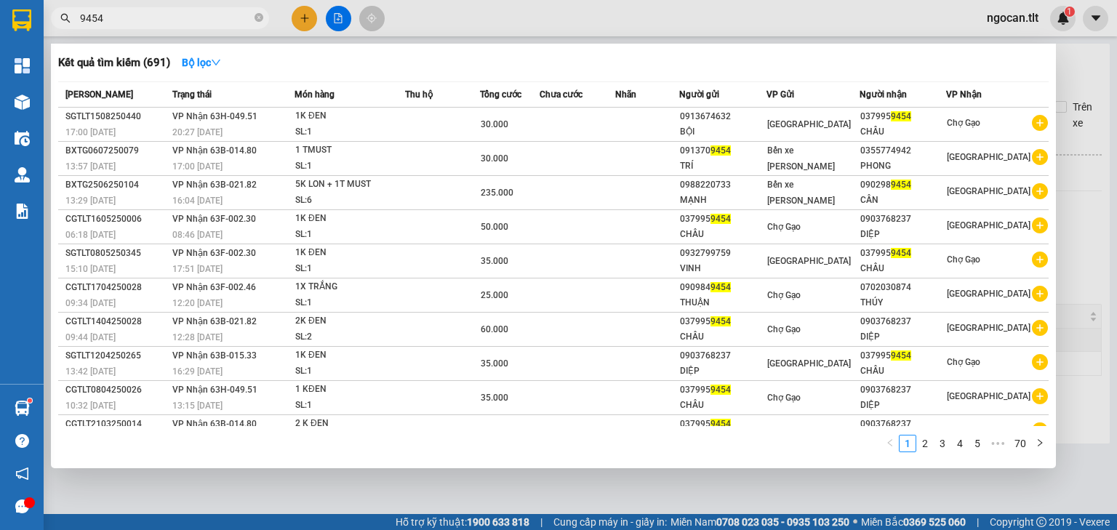
click at [182, 14] on input "9454" at bounding box center [166, 18] width 172 height 16
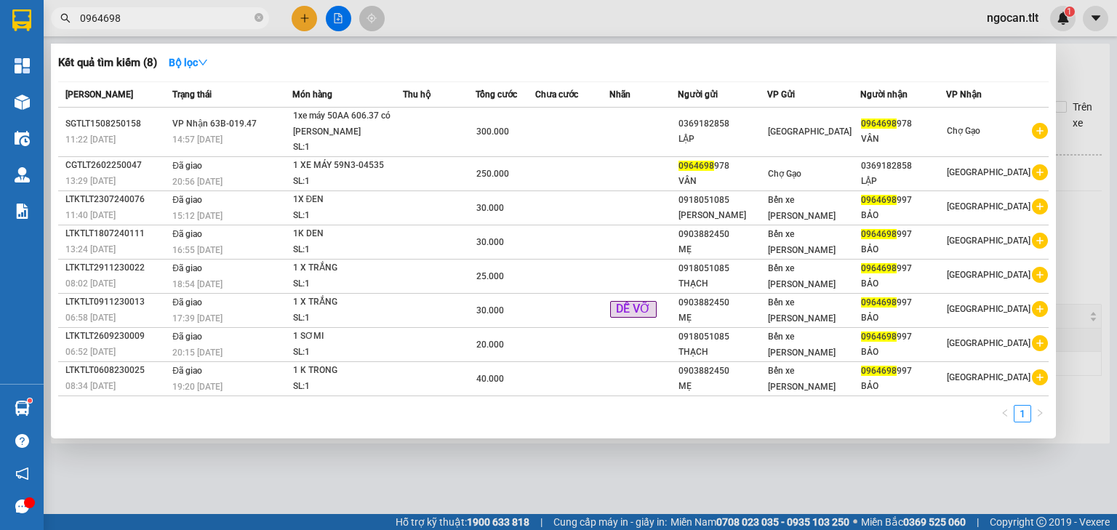
type input "0964698"
